Goal: Task Accomplishment & Management: Manage account settings

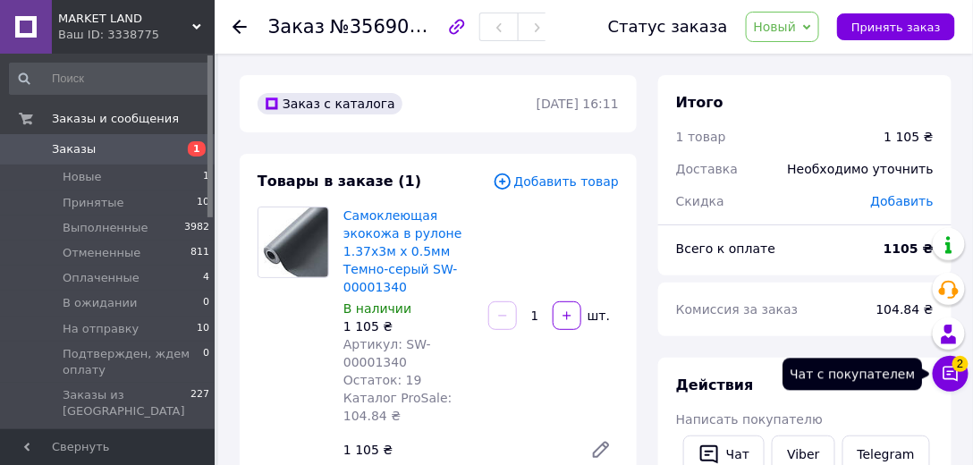
click at [952, 373] on icon at bounding box center [951, 374] width 18 height 18
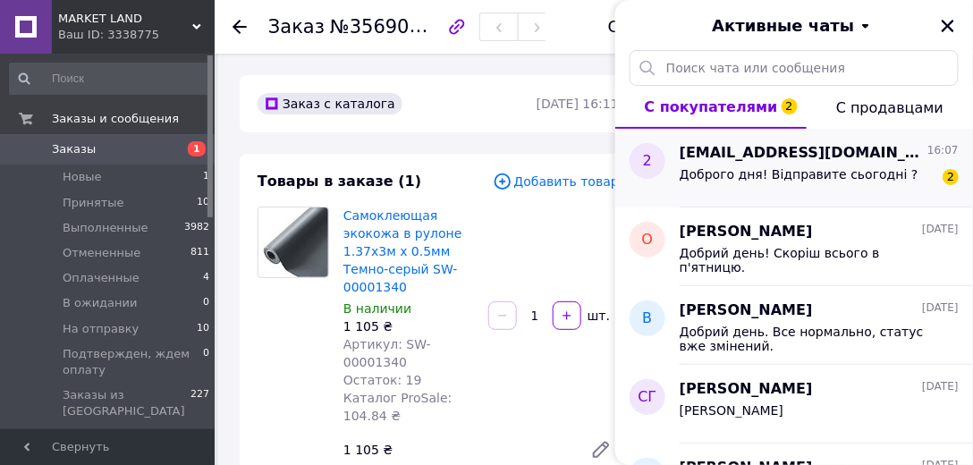
click at [864, 184] on div "Доброго дня! Відправите сьогодні ?" at bounding box center [799, 179] width 239 height 25
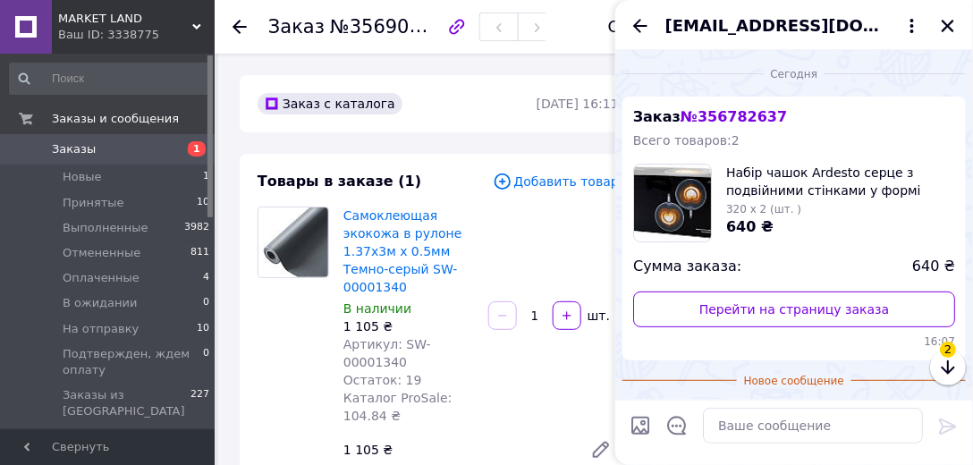
scroll to position [129, 0]
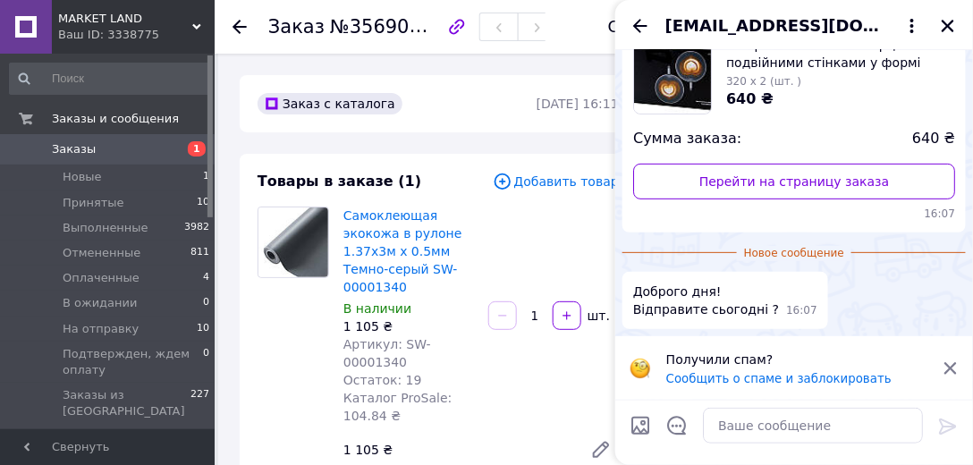
click at [150, 147] on span "Заказы" at bounding box center [109, 149] width 114 height 16
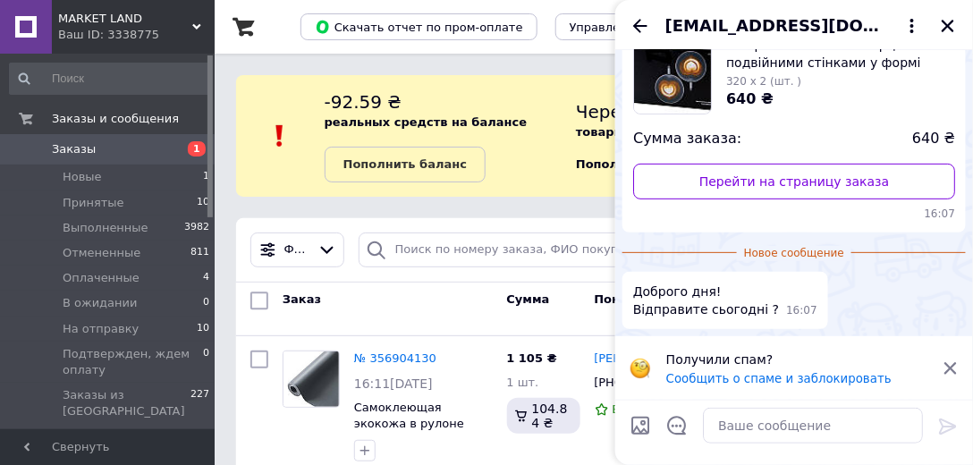
click at [658, 98] on img at bounding box center [672, 75] width 77 height 77
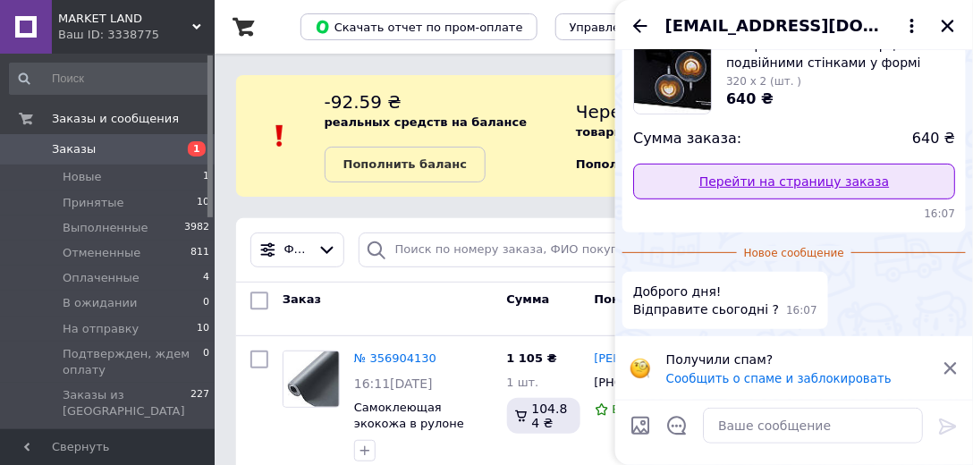
click at [770, 184] on link "Перейти на страницу заказа" at bounding box center [794, 182] width 322 height 36
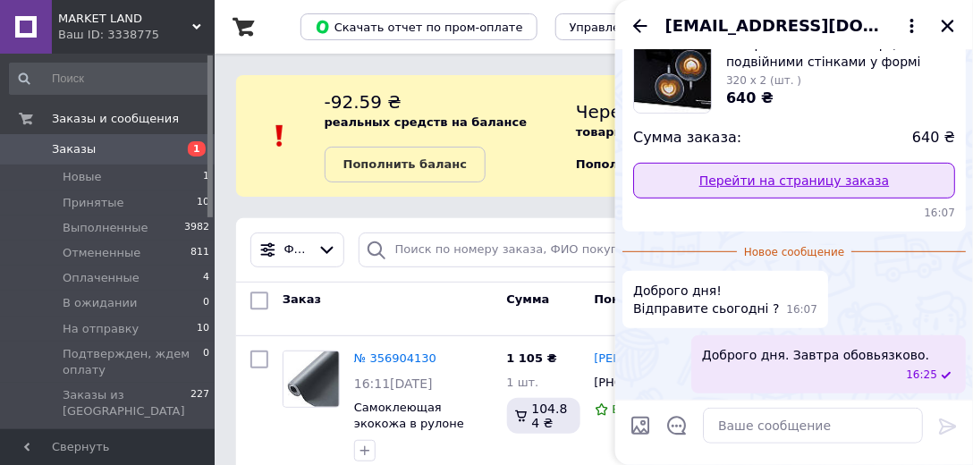
scroll to position [110, 0]
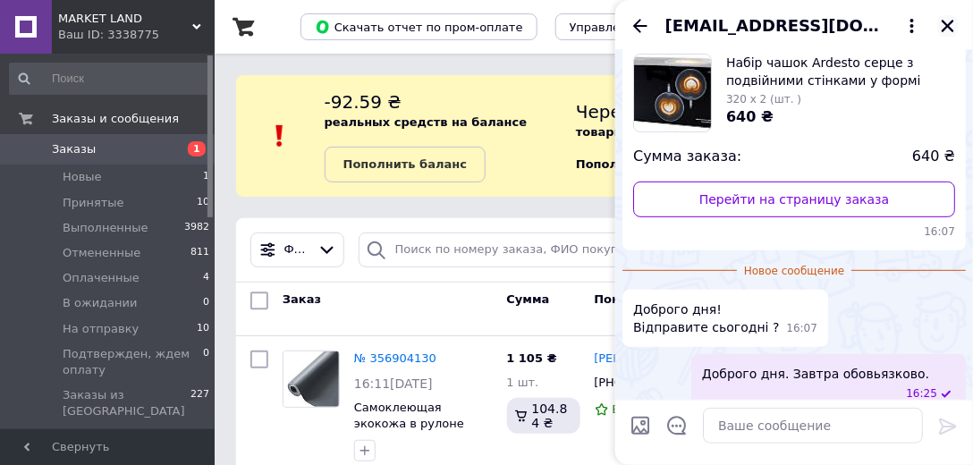
click at [944, 21] on icon "Закрыть" at bounding box center [948, 26] width 13 height 13
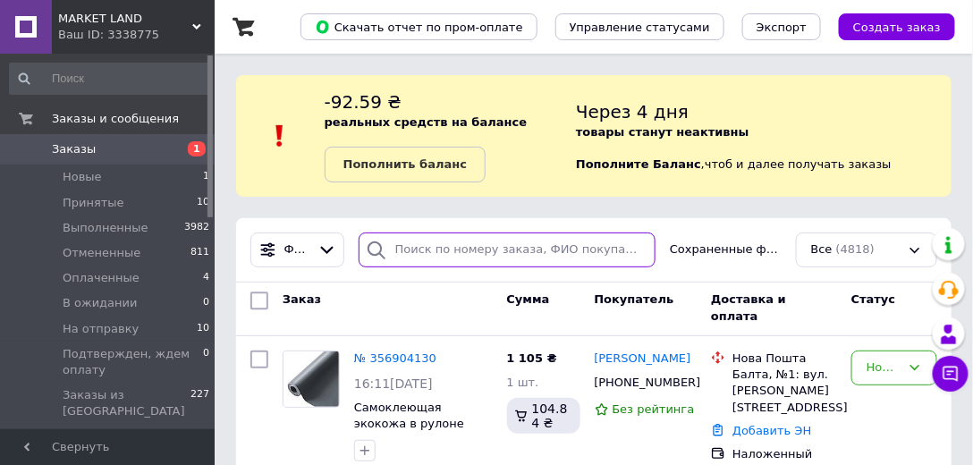
click at [406, 252] on input "search" at bounding box center [507, 250] width 297 height 35
paste input "Самоклеюча екошкіра у рулоні 1.37х3м х 0.5мм Темно-сірий SW-00001340 Детальніше…"
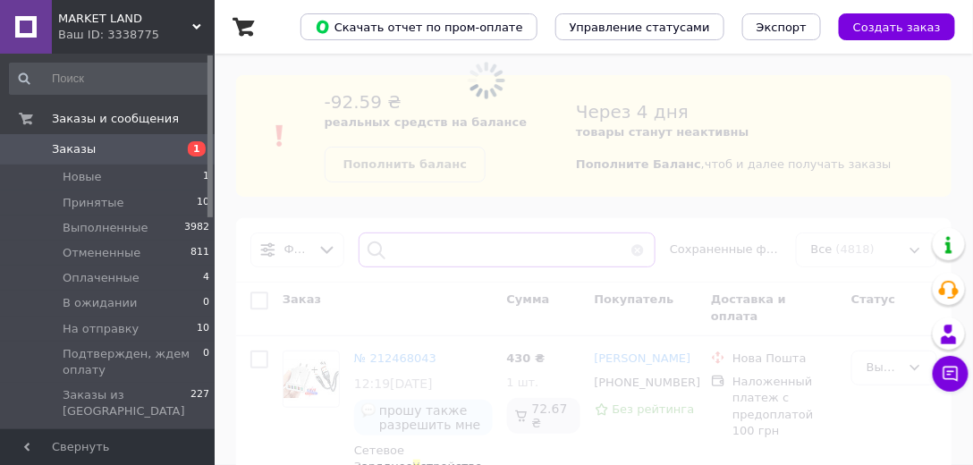
scroll to position [0, 523]
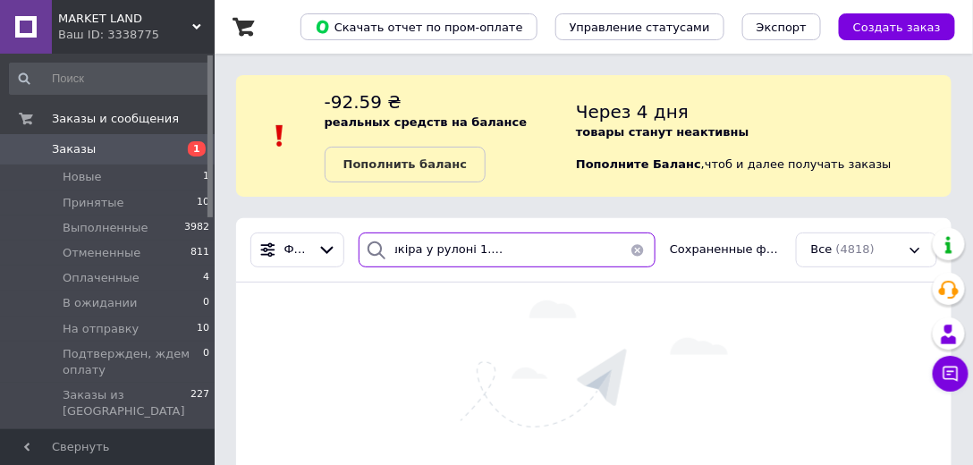
scroll to position [0, 103]
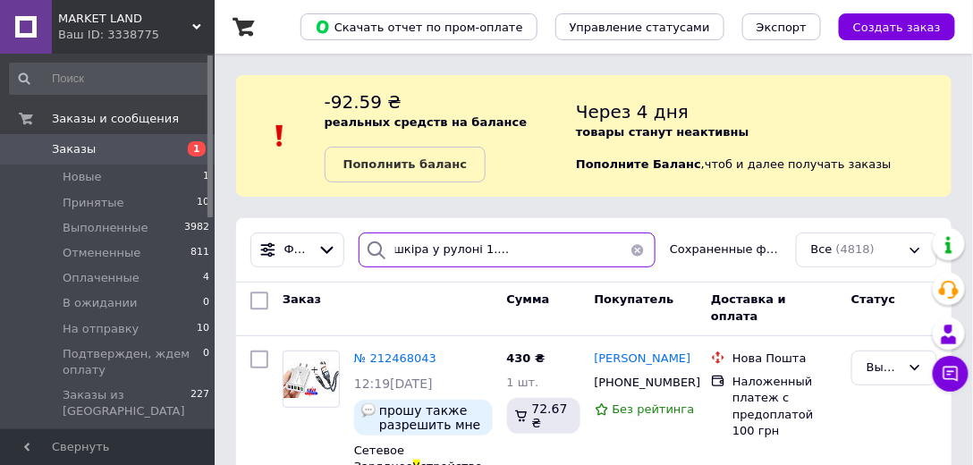
click at [622, 248] on input "Самоклеюча екошкіра у рулоні 1.37х3м х 0.5мм Темно-сірий" at bounding box center [507, 250] width 297 height 35
type input "С"
click at [465, 253] on input "search" at bounding box center [507, 250] width 297 height 35
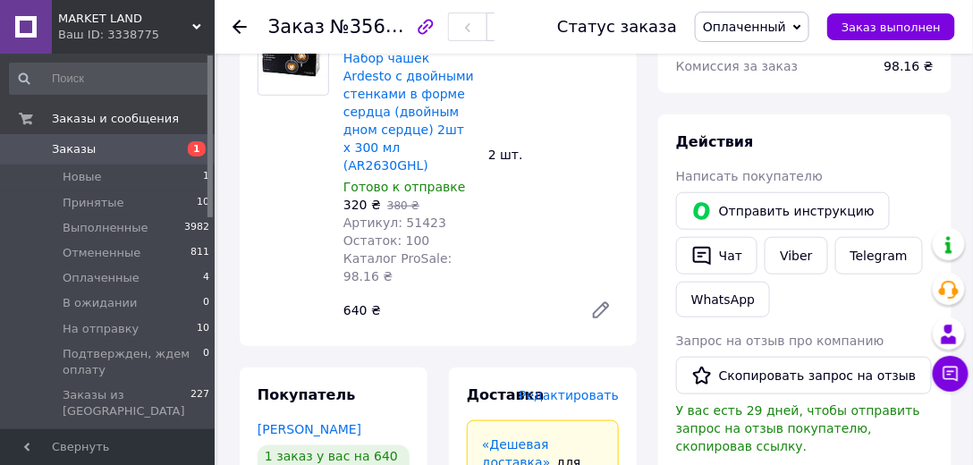
scroll to position [255, 0]
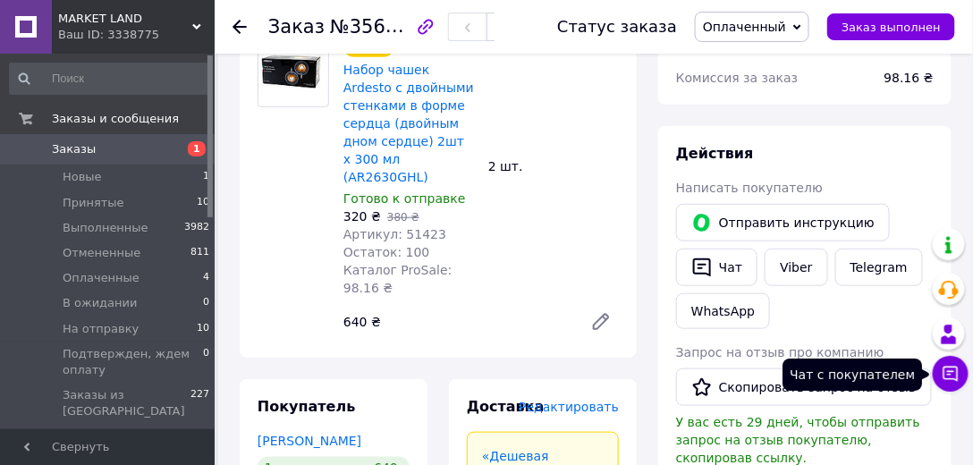
click at [949, 374] on icon at bounding box center [951, 374] width 18 height 18
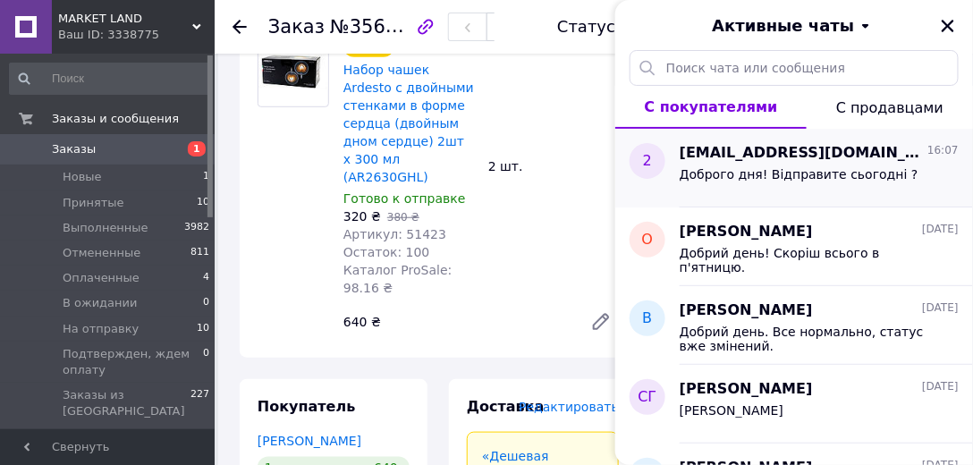
click at [758, 167] on span "Доброго дня! Відправите сьогодні ?" at bounding box center [799, 174] width 239 height 14
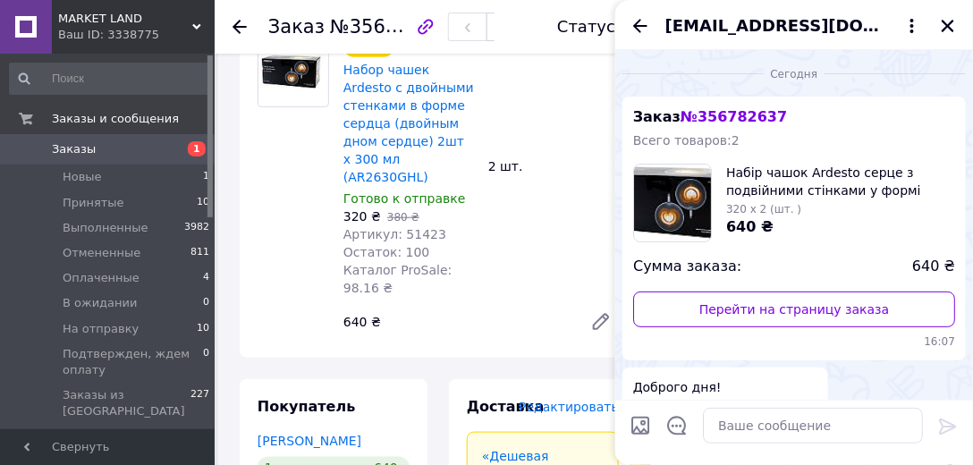
scroll to position [97, 0]
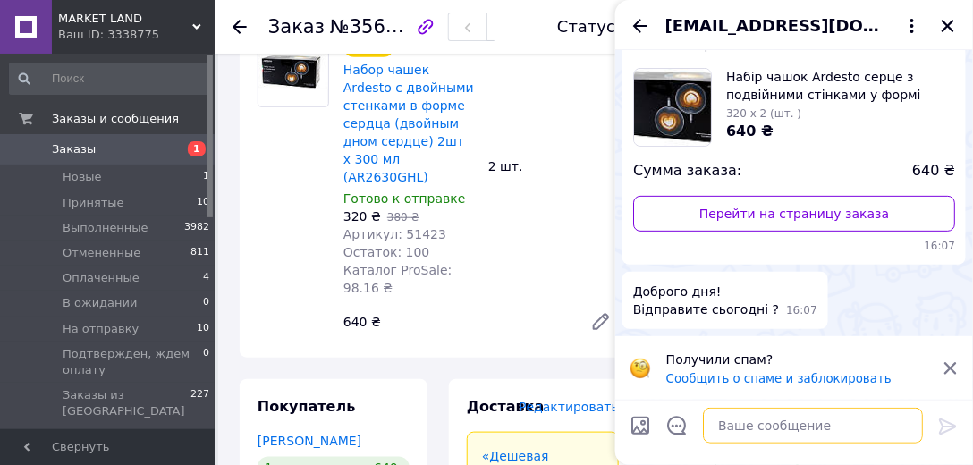
click at [750, 426] on textarea at bounding box center [813, 426] width 220 height 36
click at [758, 429] on textarea at bounding box center [813, 426] width 220 height 36
type textarea "Доброго дня. Завтра обовьязково."
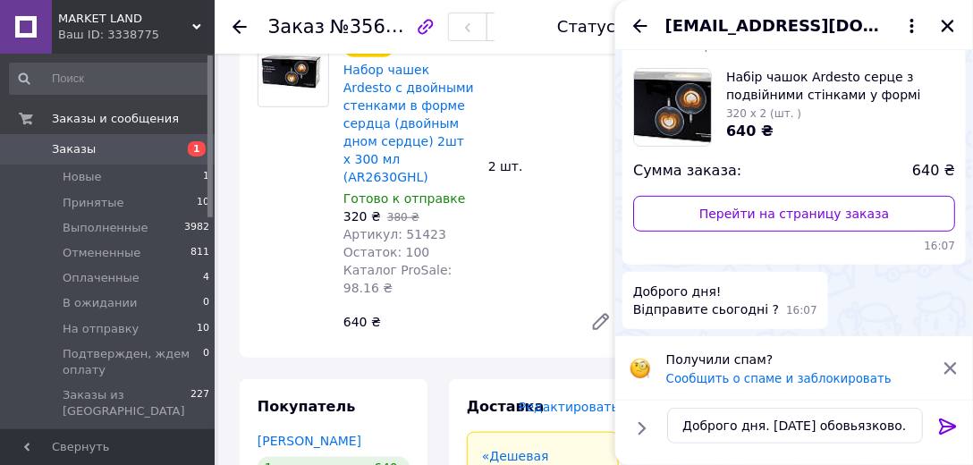
click at [944, 429] on icon at bounding box center [948, 426] width 21 height 21
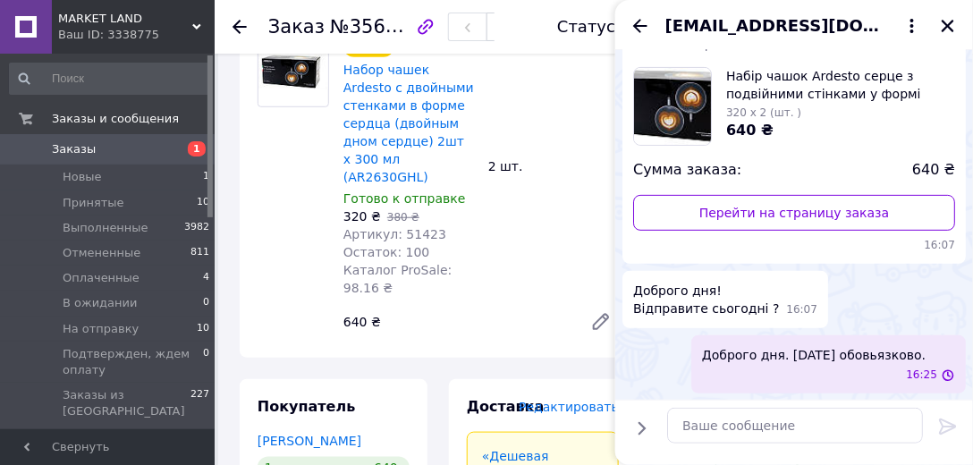
scroll to position [78, 0]
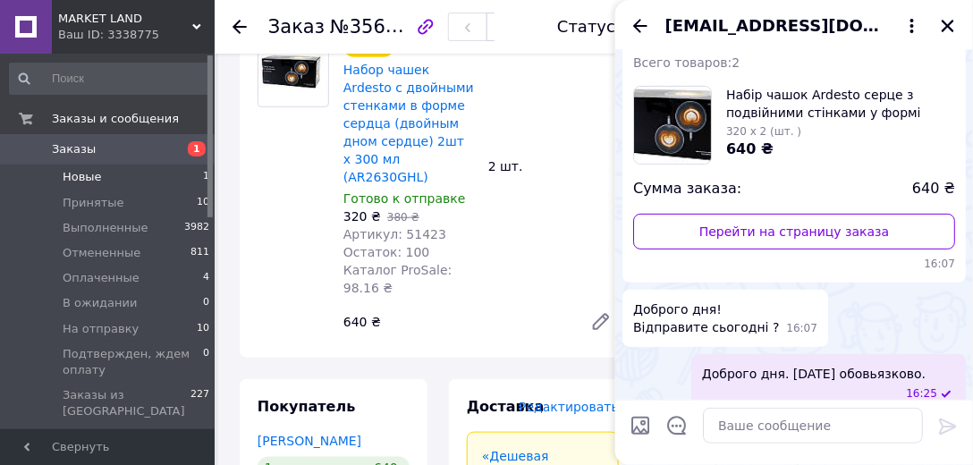
click at [104, 174] on li "Новые 1" at bounding box center [110, 177] width 220 height 25
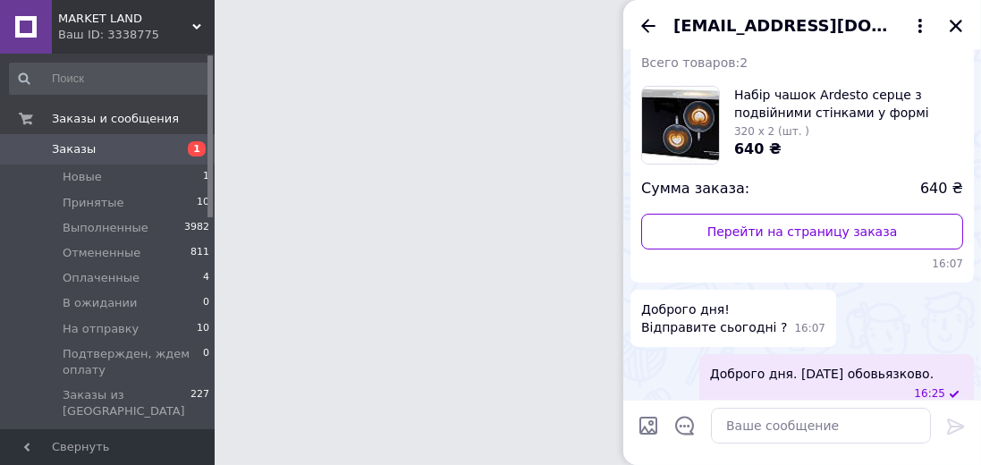
click at [169, 152] on span "1" at bounding box center [190, 149] width 49 height 16
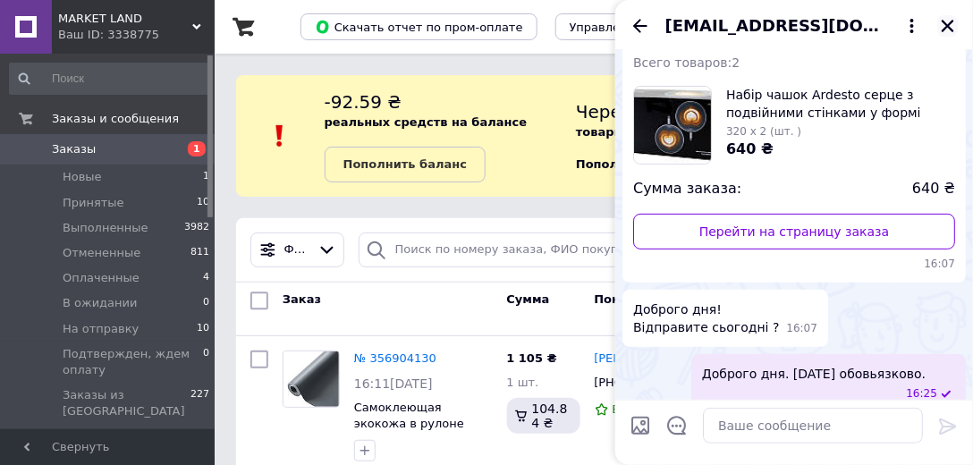
click at [948, 27] on icon "Закрыть" at bounding box center [948, 26] width 16 height 16
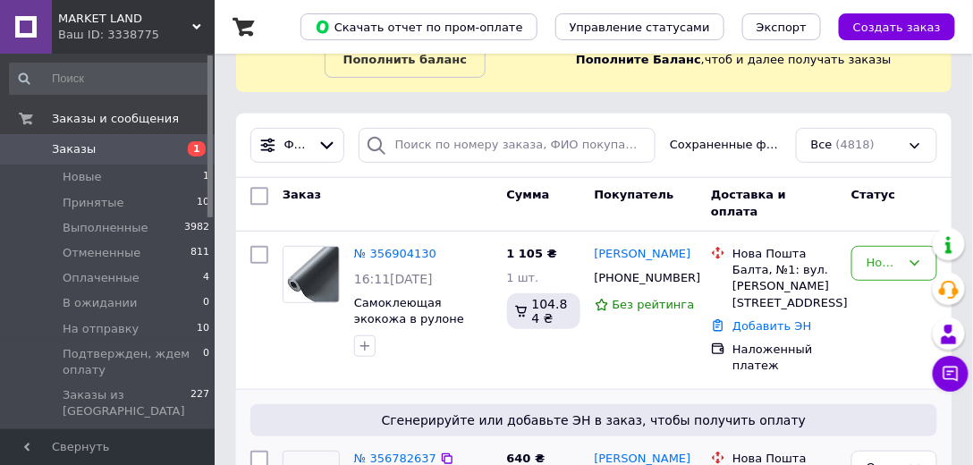
scroll to position [153, 0]
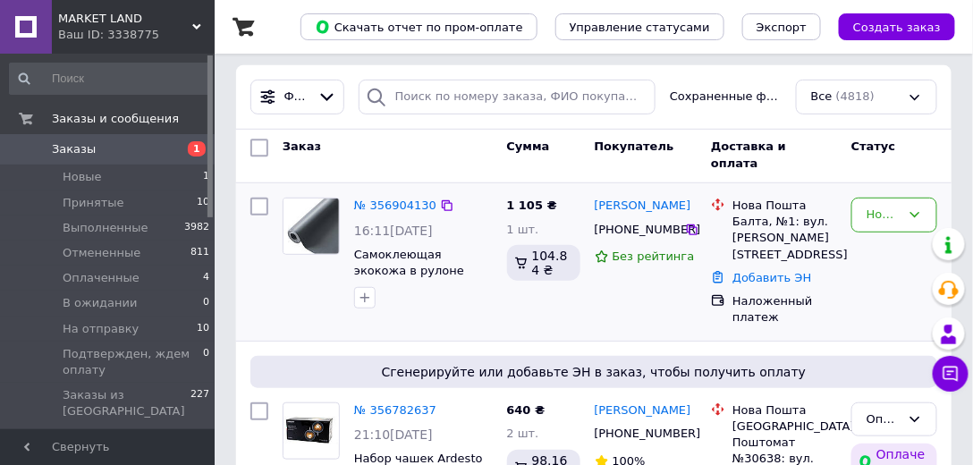
click at [304, 223] on img at bounding box center [311, 226] width 55 height 55
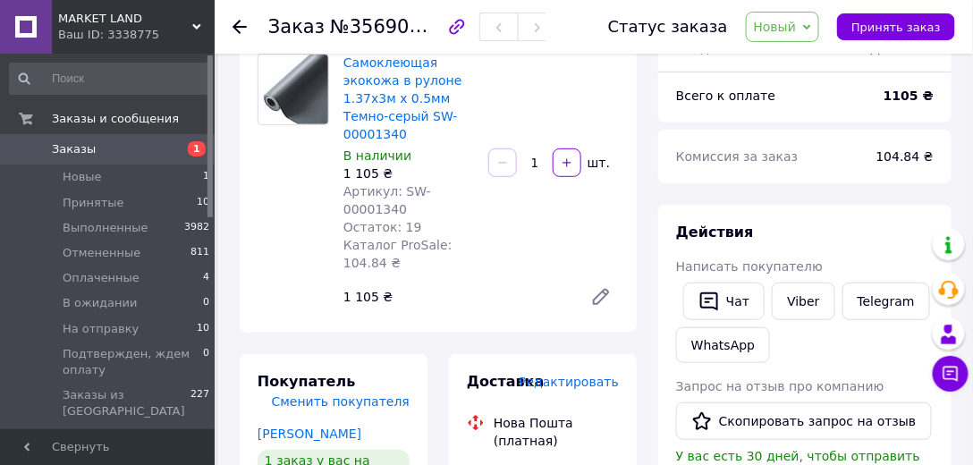
scroll to position [102, 0]
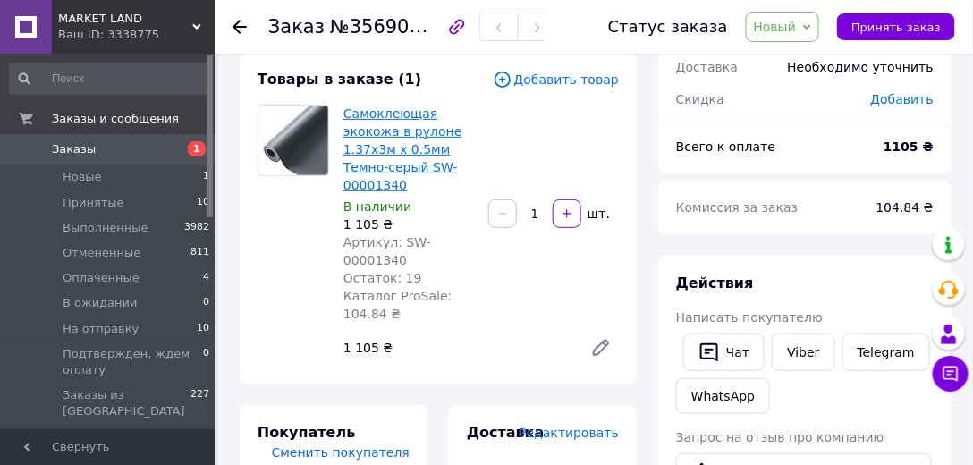
click at [382, 186] on link "Самоклеющая экокожа в рулоне 1.37х3м х 0.5мм Темно-серый SW-00001340" at bounding box center [403, 149] width 119 height 86
click at [390, 143] on link "Самоклеющая экокожа в рулоне 1.37х3м х 0.5мм Темно-серый SW-00001340" at bounding box center [403, 149] width 119 height 86
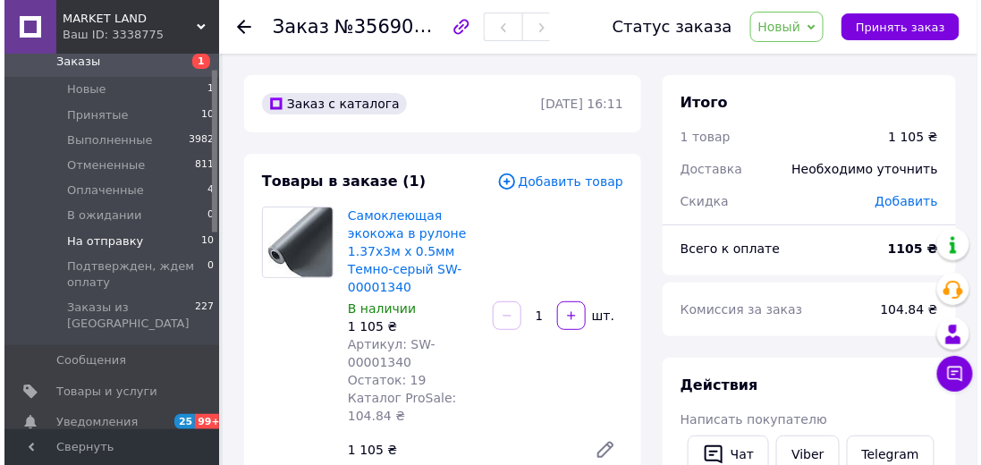
scroll to position [34, 0]
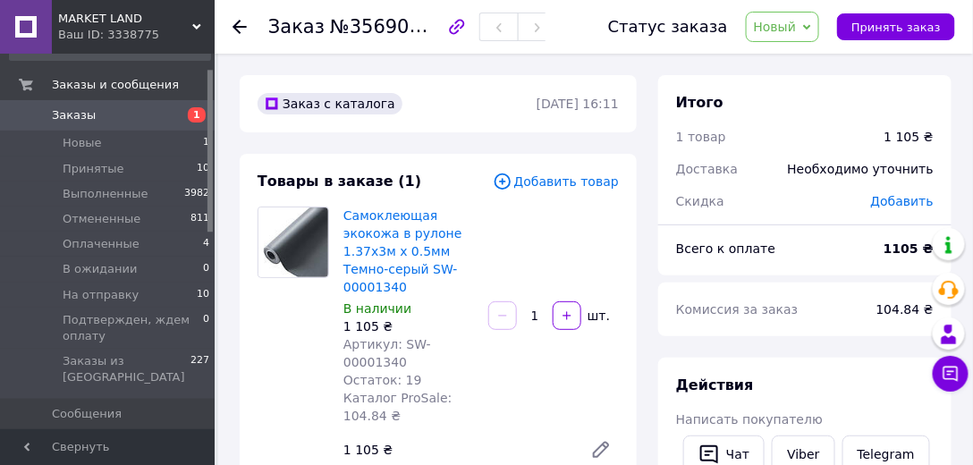
click at [122, 113] on span "Заказы" at bounding box center [109, 115] width 114 height 16
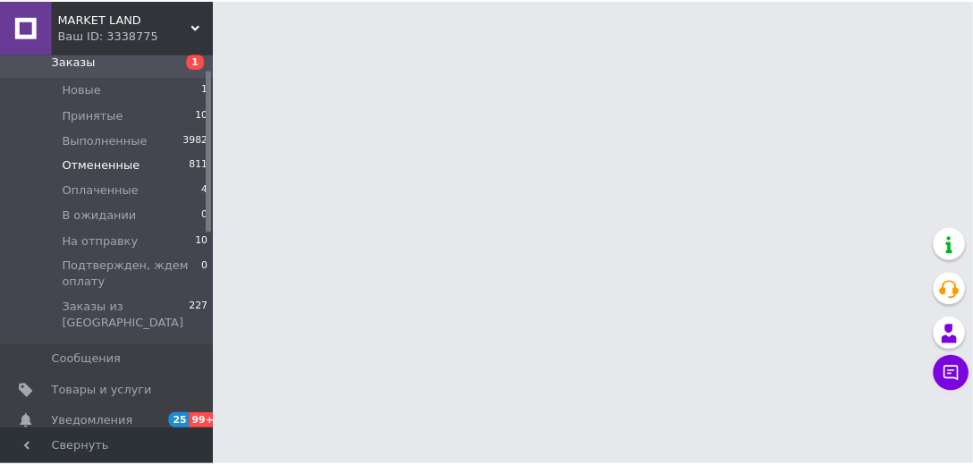
scroll to position [136, 0]
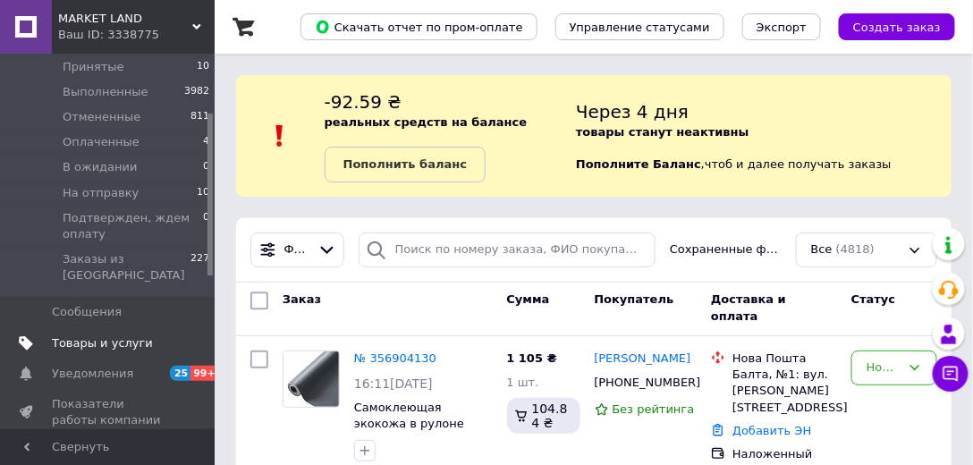
click at [115, 335] on span "Товары и услуги" at bounding box center [102, 343] width 101 height 16
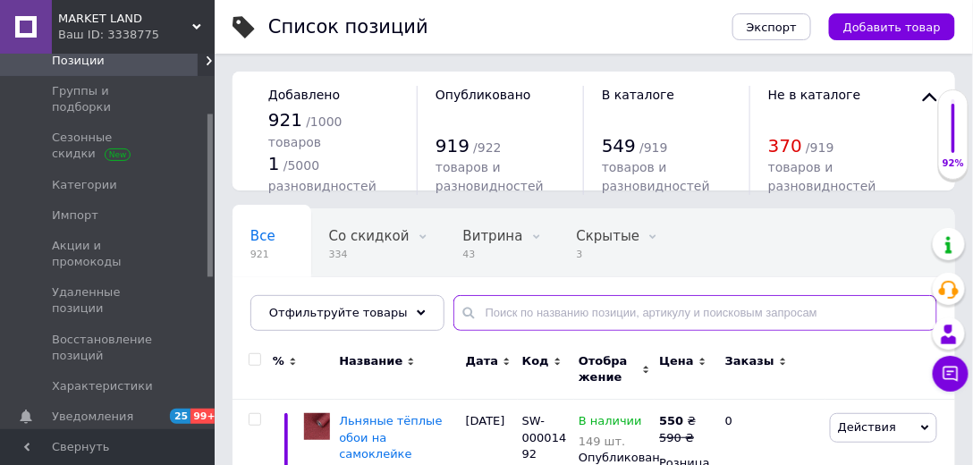
click at [480, 310] on input "text" at bounding box center [696, 313] width 484 height 36
paste input "Самоклеюча екошкіра у рулоні 1.37х3м х 0.5мм Темно-сірий Детальніше: https://ma…"
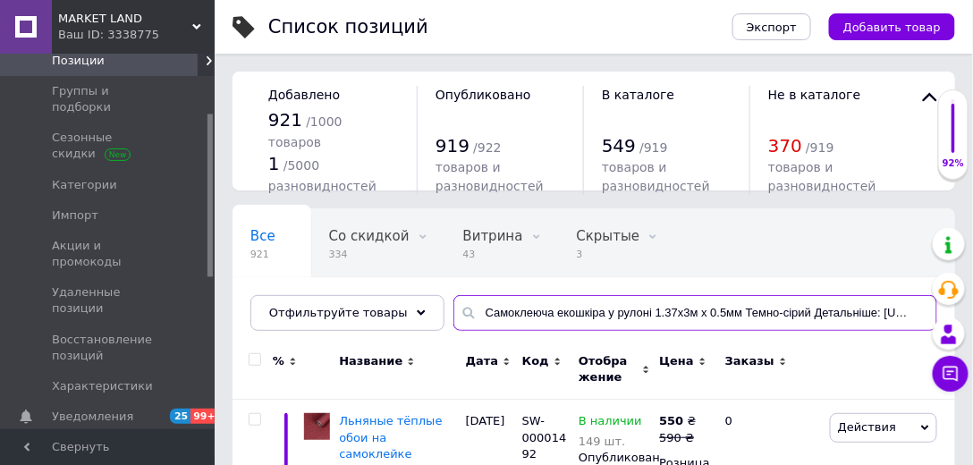
scroll to position [0, 369]
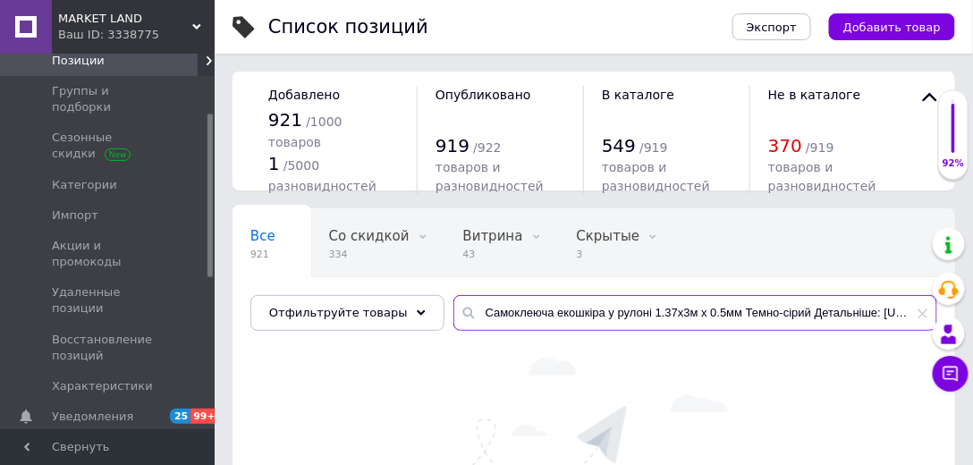
scroll to position [0, 7]
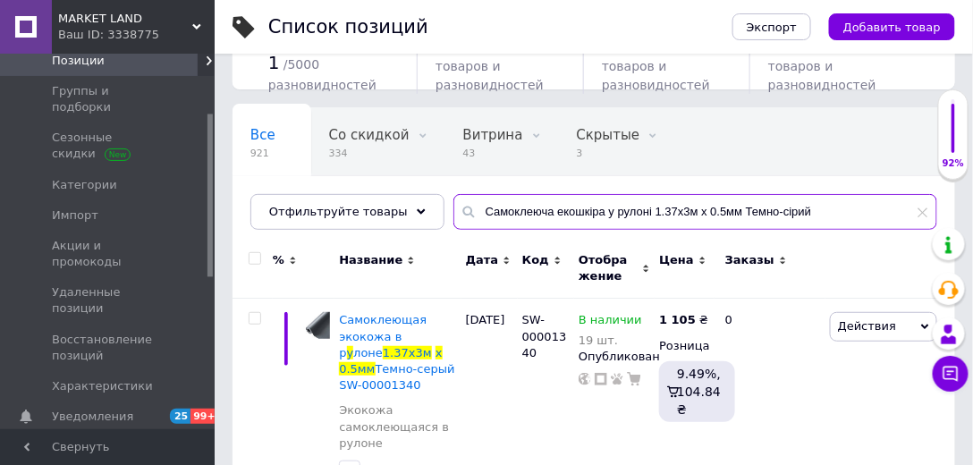
scroll to position [102, 0]
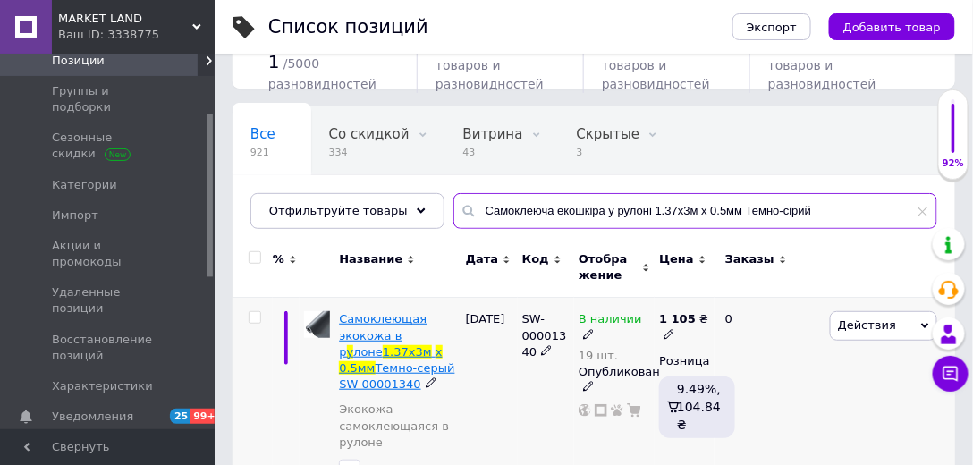
type input "Самоклеюча екошкіра у рулоні 1.37х3м х 0.5мм Темно-сірий"
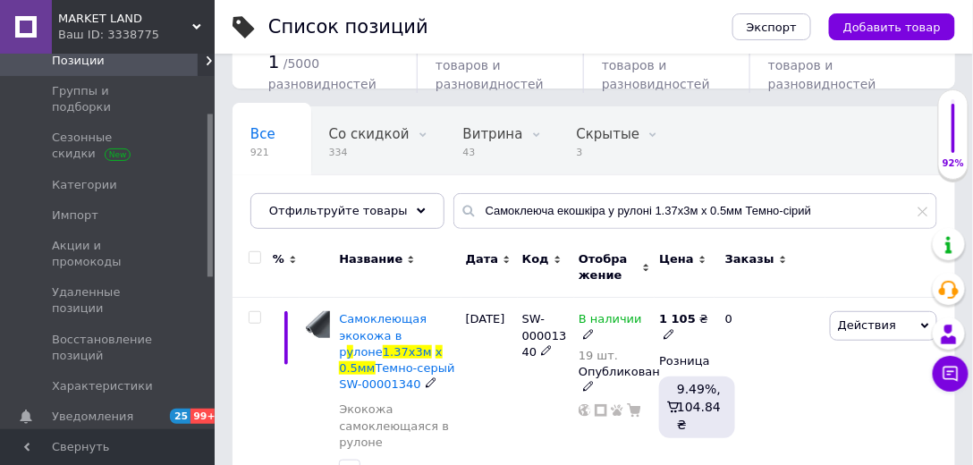
drag, startPoint x: 377, startPoint y: 365, endPoint x: 364, endPoint y: 352, distance: 17.7
click at [383, 352] on span "1.37х3м" at bounding box center [407, 351] width 49 height 13
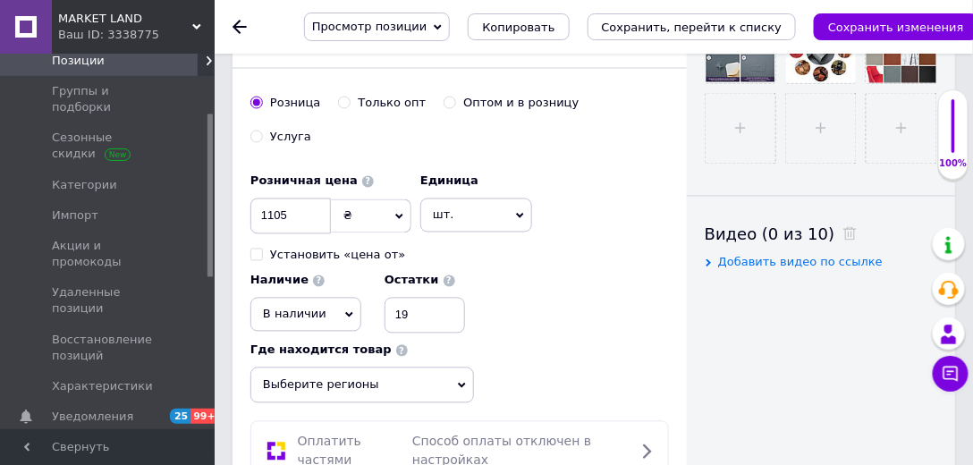
scroll to position [716, 0]
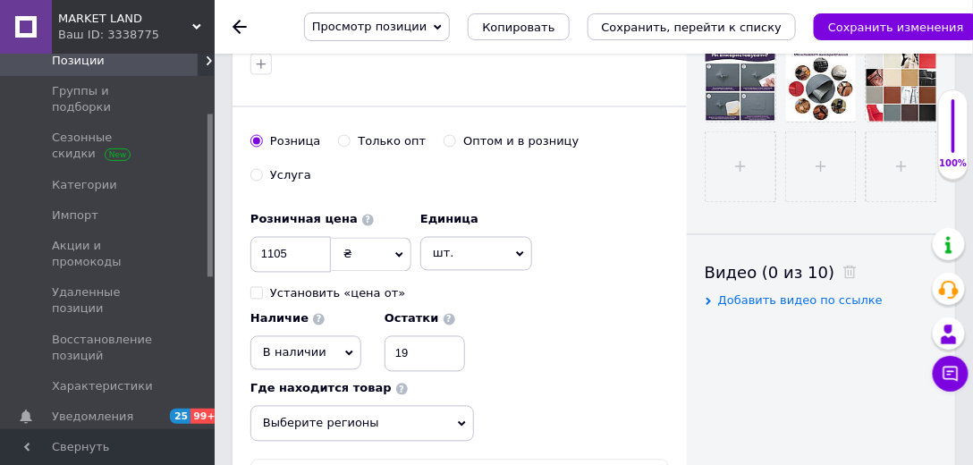
click at [345, 350] on icon at bounding box center [349, 354] width 8 height 8
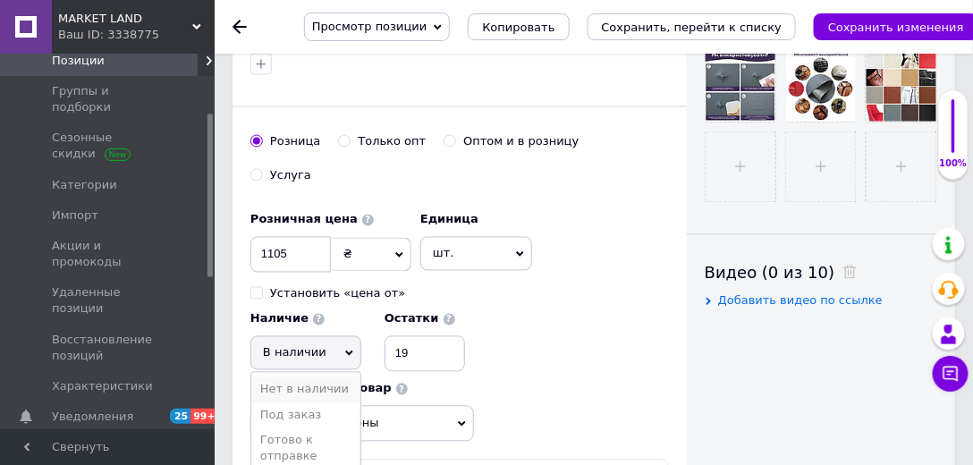
click at [329, 378] on li "Нет в наличии" at bounding box center [305, 390] width 109 height 25
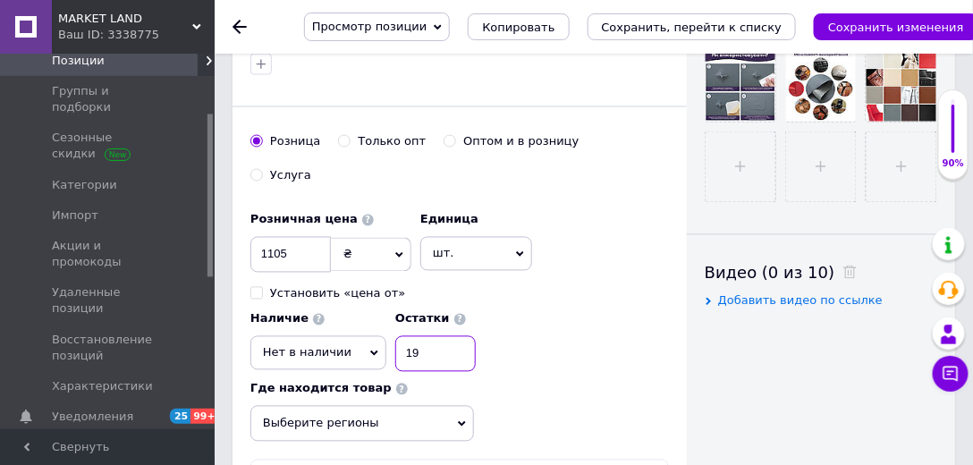
click at [419, 336] on input "19" at bounding box center [435, 354] width 81 height 36
type input "1"
click at [404, 336] on input at bounding box center [435, 354] width 81 height 36
type input "0"
click at [744, 30] on icon "Сохранить, перейти к списку" at bounding box center [692, 27] width 181 height 13
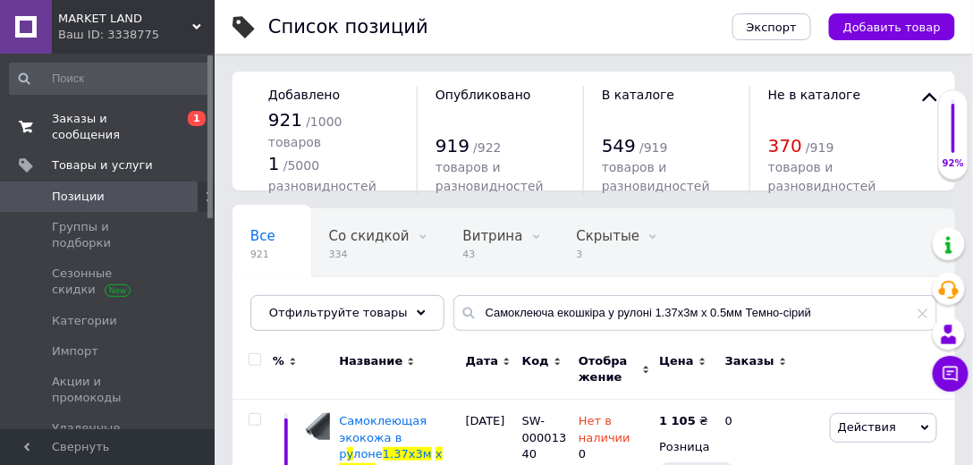
click at [133, 118] on span "Заказы и сообщения" at bounding box center [109, 127] width 114 height 32
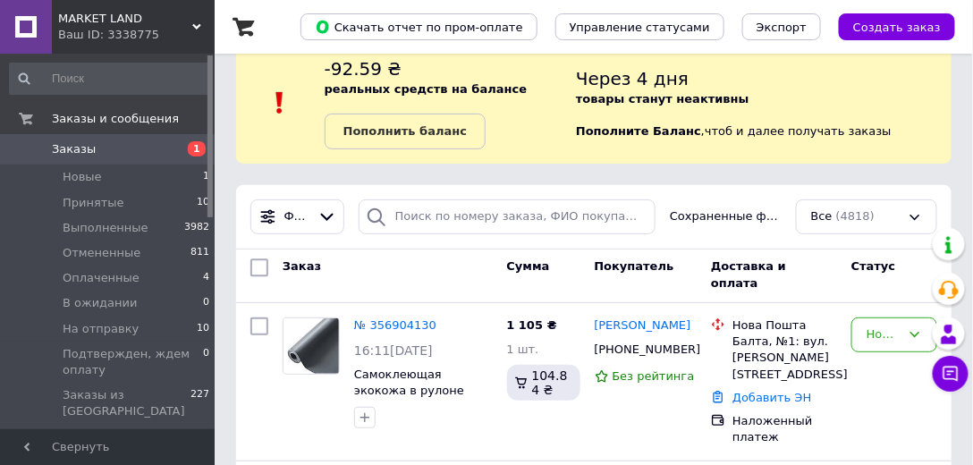
scroll to position [153, 0]
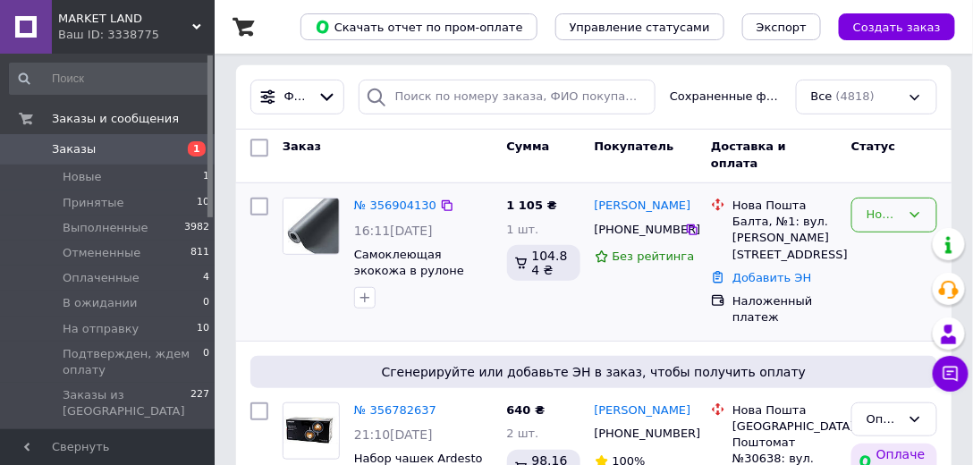
click at [914, 208] on icon at bounding box center [915, 215] width 14 height 14
click at [911, 335] on li "Отменен" at bounding box center [895, 335] width 84 height 33
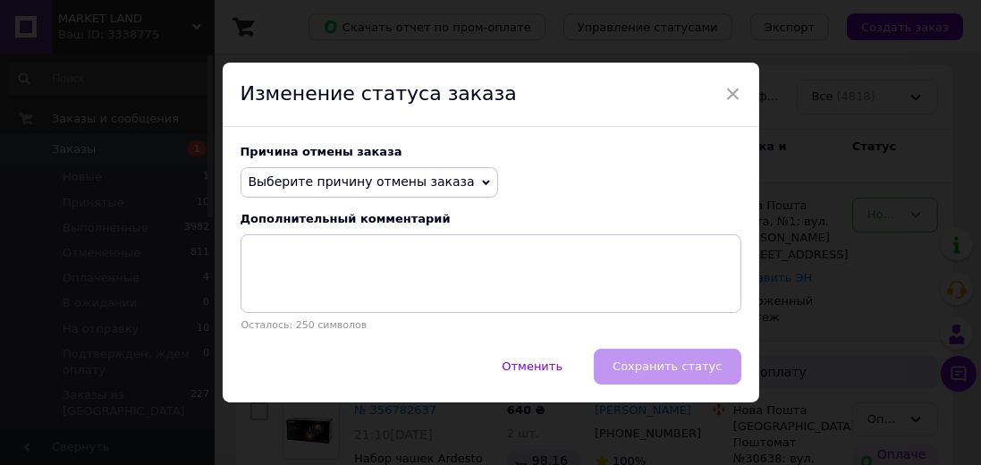
click at [482, 184] on icon at bounding box center [486, 182] width 8 height 5
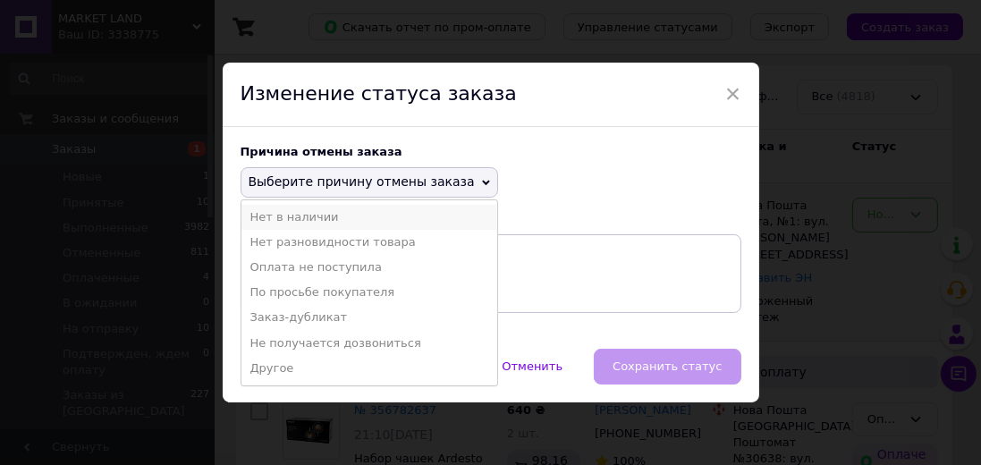
click at [395, 222] on li "Нет в наличии" at bounding box center [370, 217] width 256 height 25
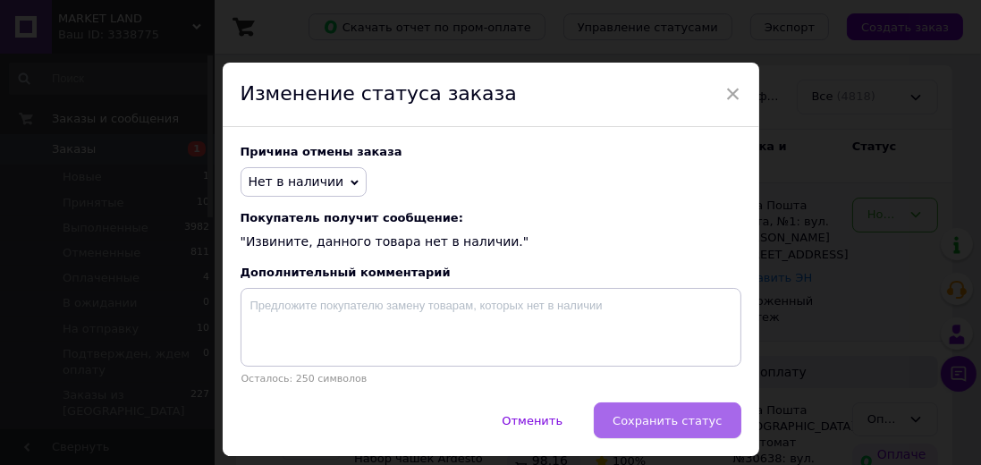
click at [680, 426] on span "Сохранить статус" at bounding box center [667, 420] width 109 height 13
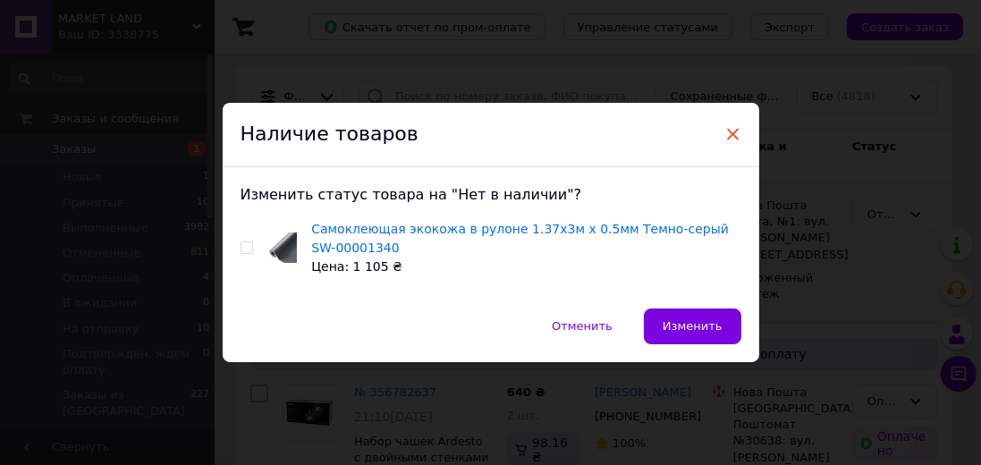
click at [732, 138] on span "×" at bounding box center [734, 134] width 16 height 30
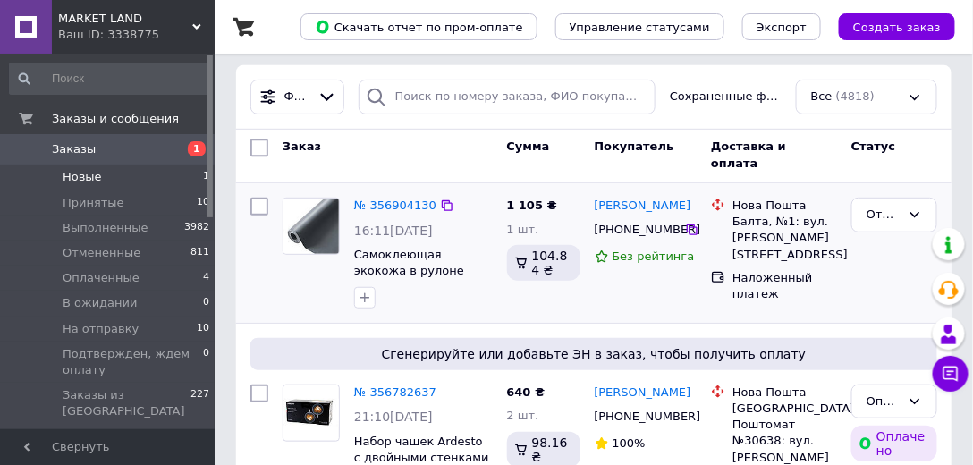
click at [134, 176] on li "Новые 1" at bounding box center [110, 177] width 220 height 25
